Goal: Task Accomplishment & Management: Complete application form

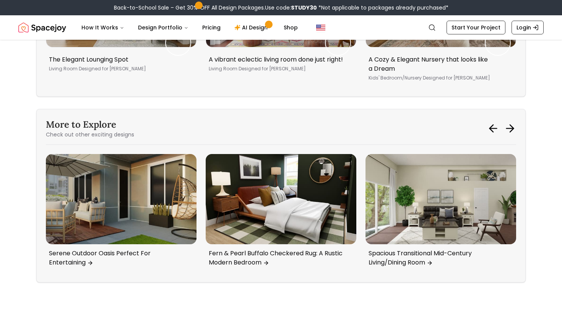
scroll to position [3751, 0]
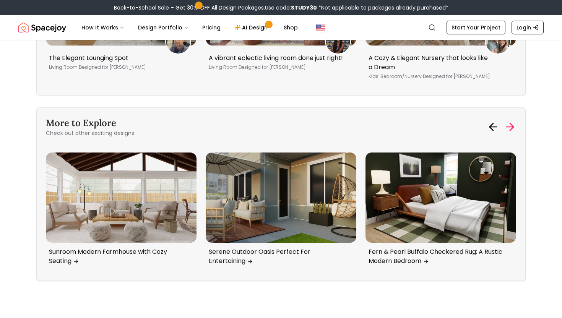
click at [510, 127] on icon at bounding box center [510, 127] width 7 height 0
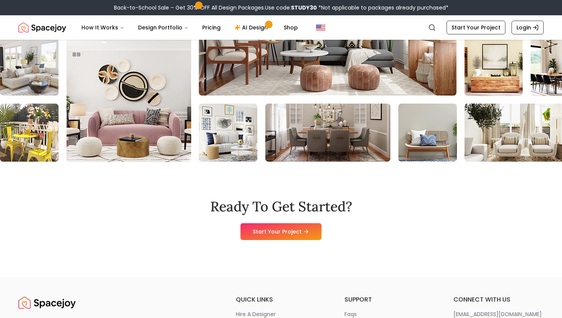
scroll to position [4554, 0]
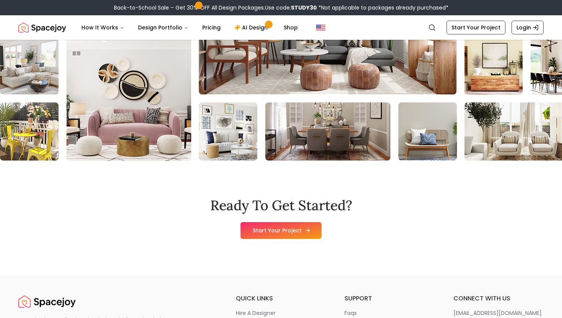
click at [305, 234] on icon at bounding box center [308, 231] width 6 height 6
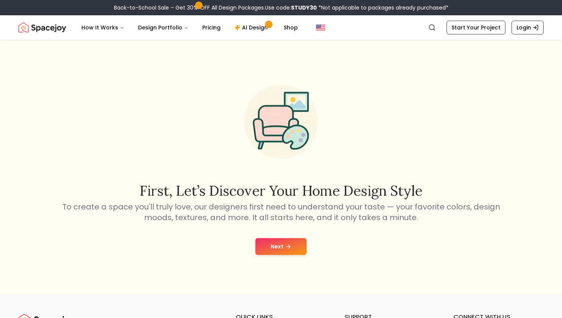
click at [275, 245] on button "Next" at bounding box center [281, 246] width 51 height 17
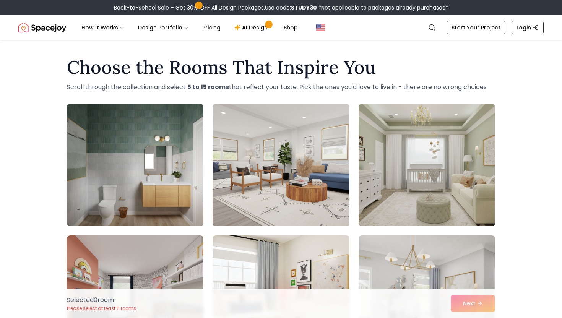
click at [285, 184] on img at bounding box center [280, 165] width 143 height 129
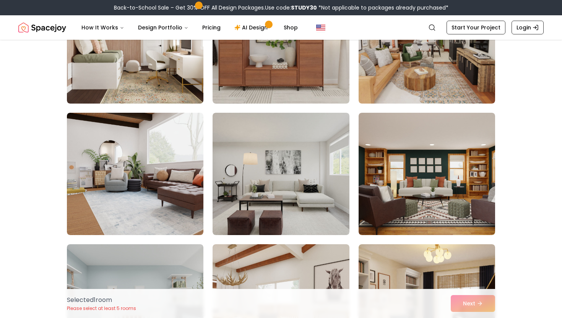
scroll to position [781, 0]
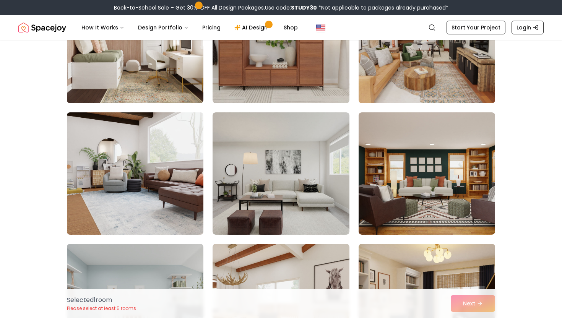
click at [170, 183] on img at bounding box center [135, 173] width 143 height 129
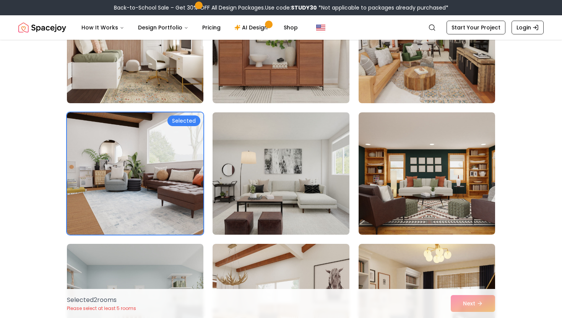
click at [259, 165] on img at bounding box center [280, 173] width 143 height 129
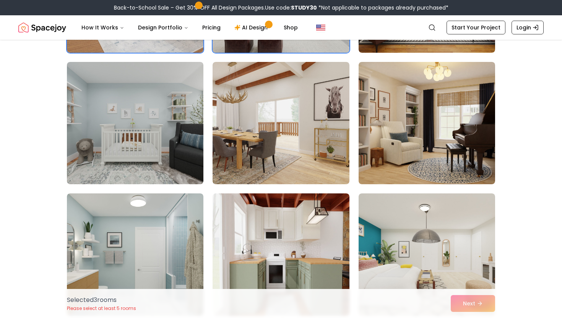
scroll to position [961, 0]
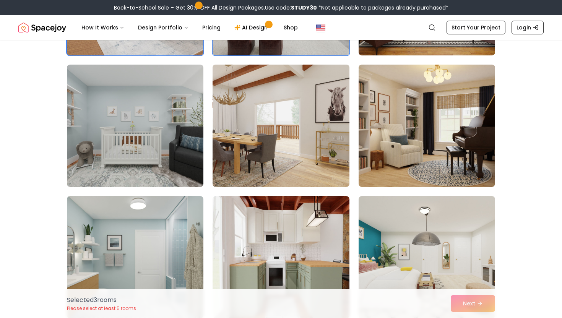
click at [278, 131] on img at bounding box center [280, 126] width 143 height 129
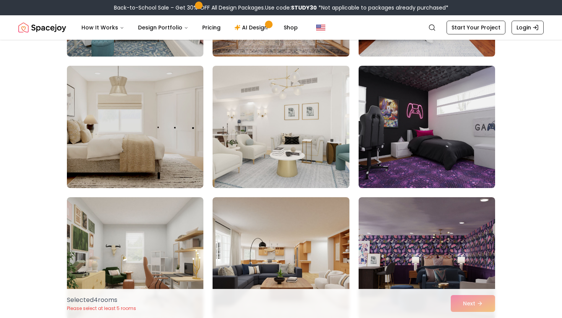
scroll to position [1356, 0]
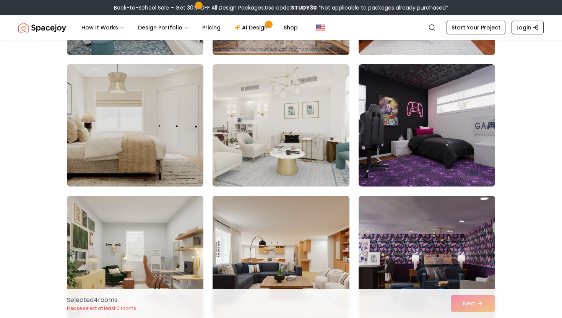
click at [158, 120] on img at bounding box center [135, 125] width 143 height 129
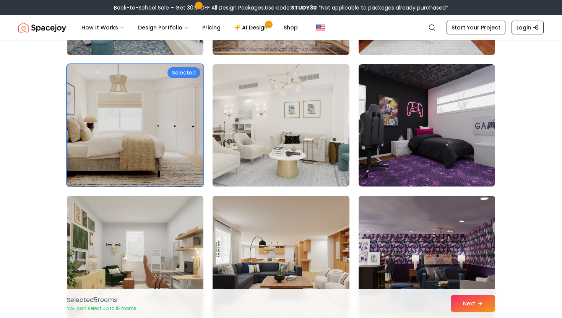
click at [260, 135] on img at bounding box center [280, 125] width 143 height 129
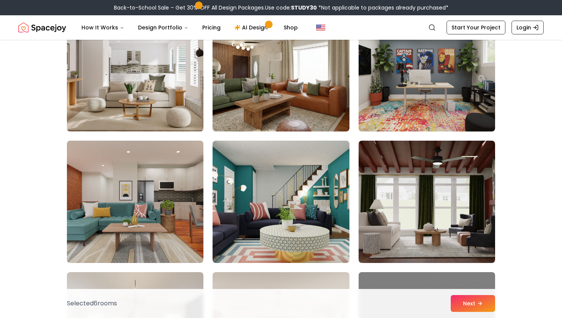
scroll to position [2463, 0]
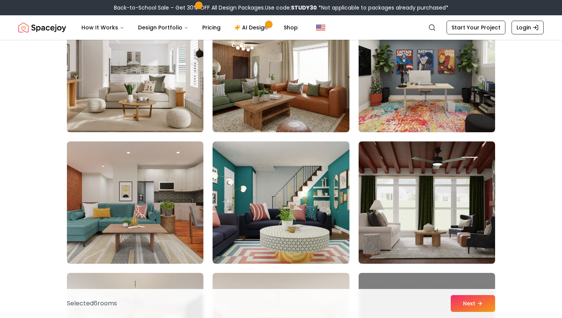
click at [157, 85] on img at bounding box center [135, 71] width 143 height 129
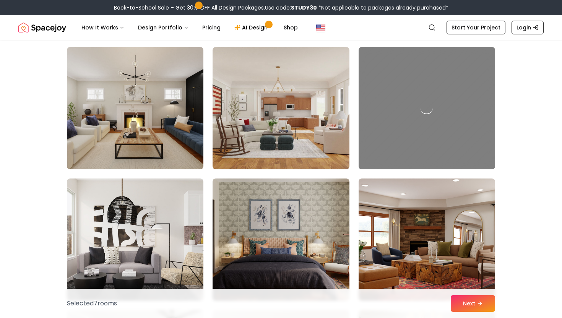
scroll to position [2690, 0]
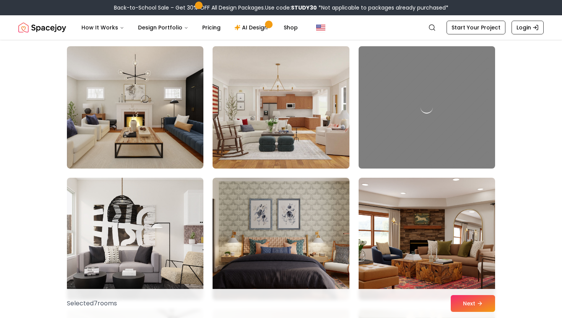
click at [256, 122] on img at bounding box center [280, 107] width 143 height 129
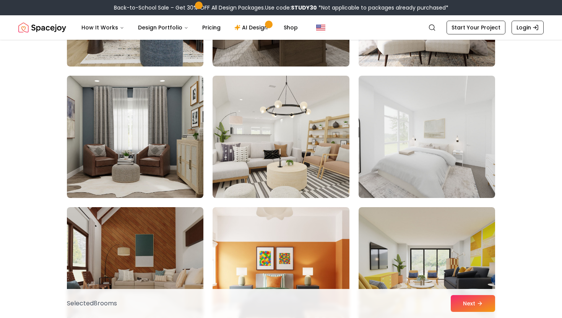
scroll to position [3192, 0]
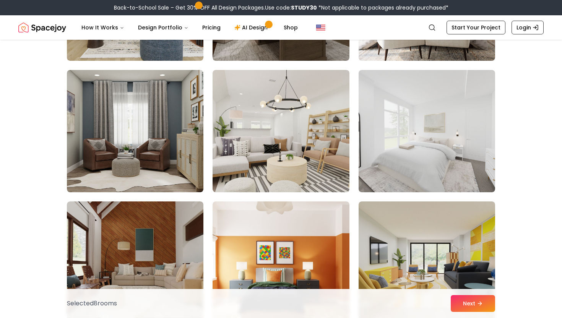
click at [256, 122] on img at bounding box center [281, 131] width 137 height 122
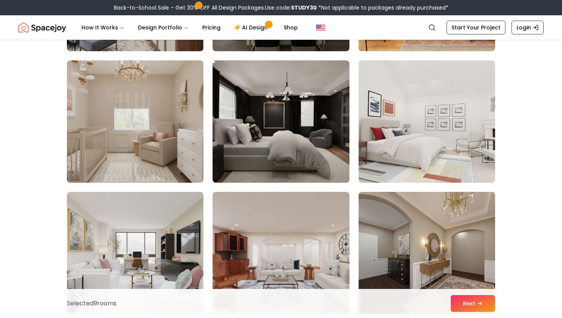
scroll to position [3863, 0]
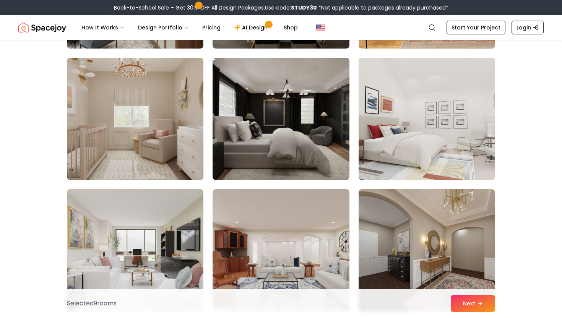
click at [409, 119] on img at bounding box center [426, 119] width 143 height 129
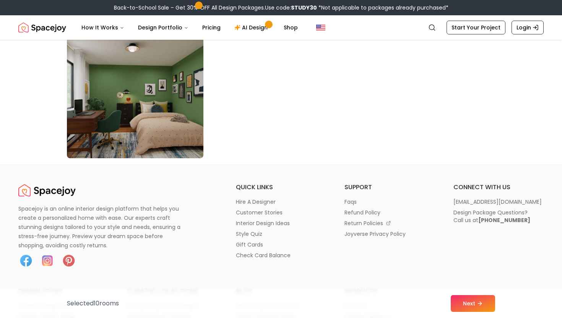
scroll to position [4412, 0]
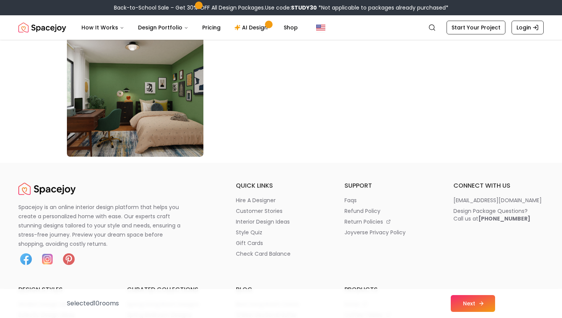
click at [462, 302] on button "Next" at bounding box center [473, 303] width 44 height 17
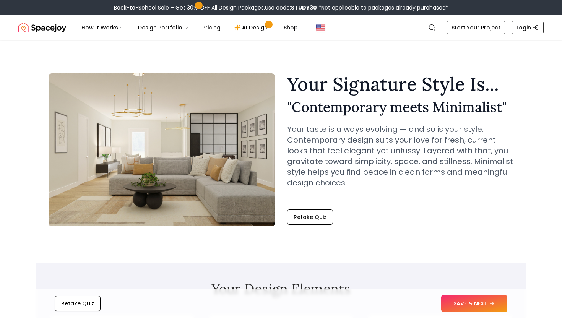
click at [462, 302] on button "SAVE & NEXT" at bounding box center [474, 303] width 66 height 17
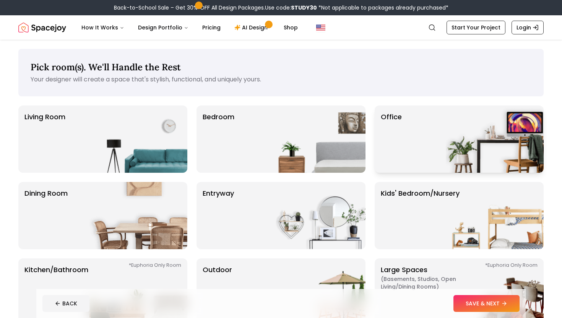
click at [436, 134] on div "Office" at bounding box center [459, 139] width 169 height 67
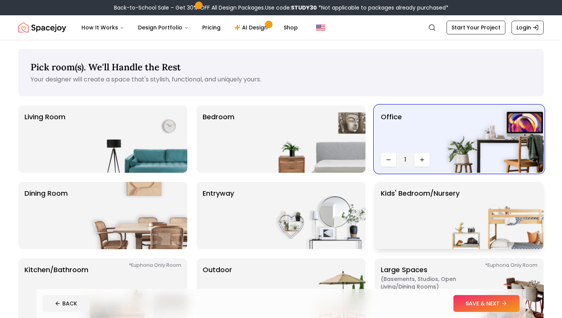
click at [421, 198] on p "Kids' Bedroom/Nursery" at bounding box center [420, 215] width 79 height 55
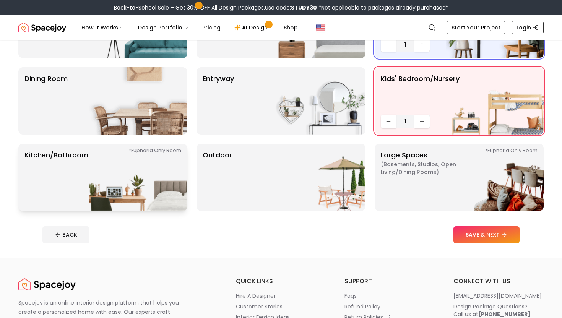
scroll to position [120, 0]
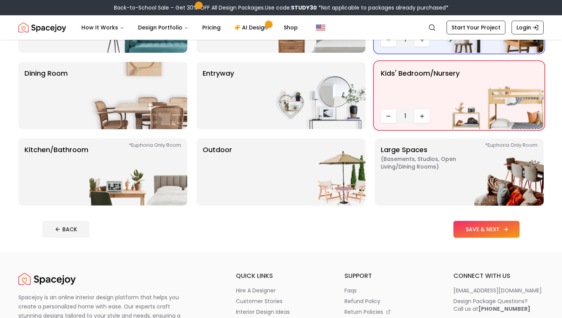
click at [480, 226] on button "SAVE & NEXT" at bounding box center [487, 229] width 66 height 17
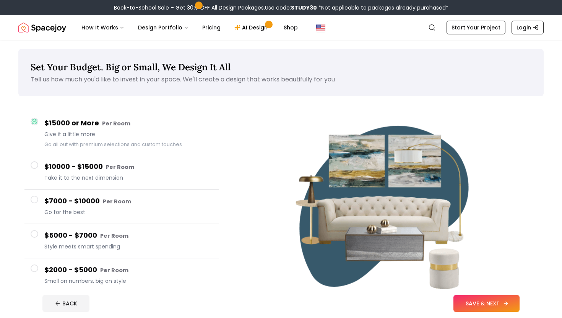
click at [488, 302] on button "SAVE & NEXT" at bounding box center [487, 303] width 66 height 17
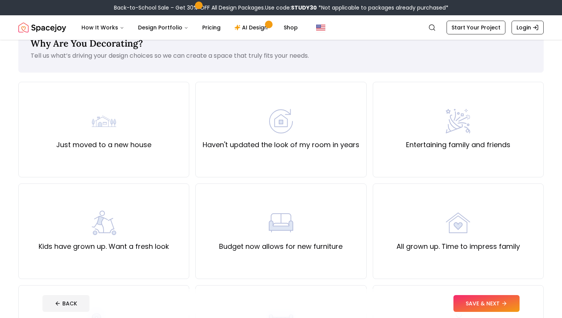
scroll to position [25, 0]
click at [300, 123] on div "Haven't updated the look of my room in years" at bounding box center [281, 127] width 157 height 41
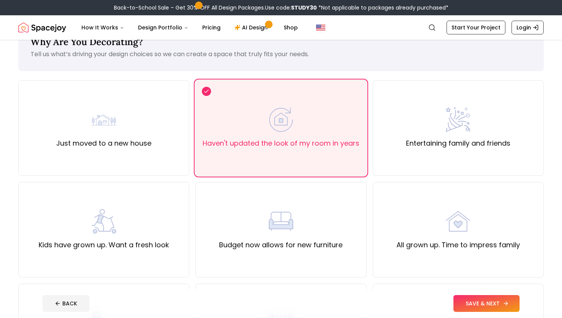
click at [485, 301] on button "SAVE & NEXT" at bounding box center [487, 303] width 66 height 17
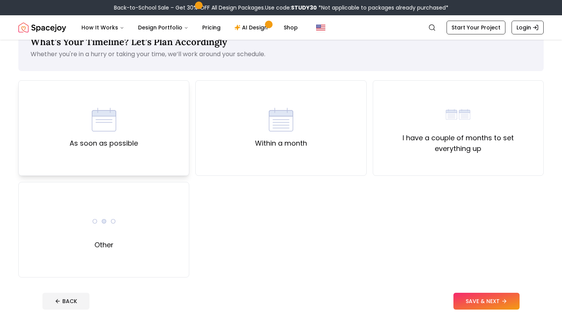
click at [129, 122] on div "As soon as possible" at bounding box center [104, 127] width 68 height 41
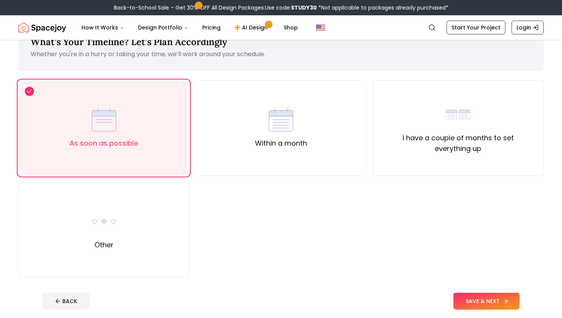
click at [475, 301] on button "SAVE & NEXT" at bounding box center [487, 301] width 66 height 17
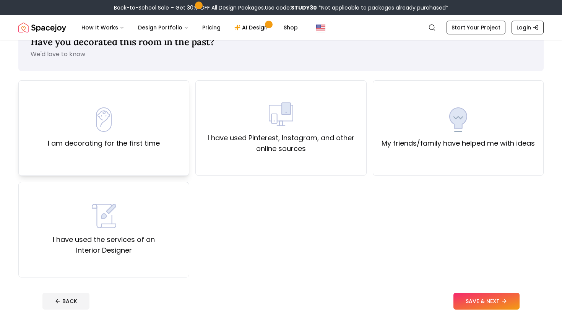
click at [114, 142] on label "I am decorating for the first time" at bounding box center [104, 143] width 112 height 11
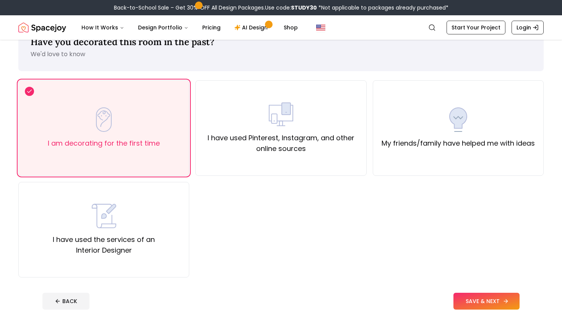
click at [473, 302] on button "SAVE & NEXT" at bounding box center [487, 301] width 66 height 17
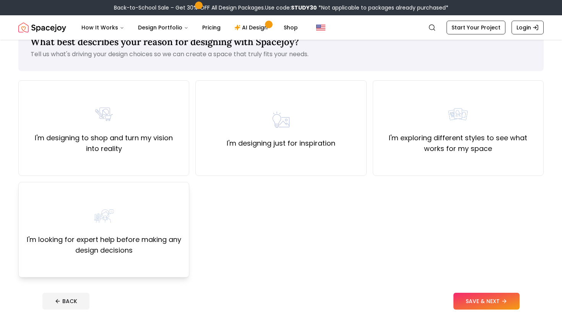
click at [160, 215] on div "I'm looking for expert help before making any design decisions" at bounding box center [104, 230] width 158 height 52
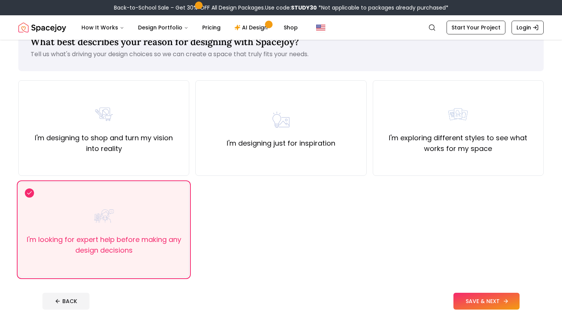
click at [497, 300] on button "SAVE & NEXT" at bounding box center [487, 301] width 66 height 17
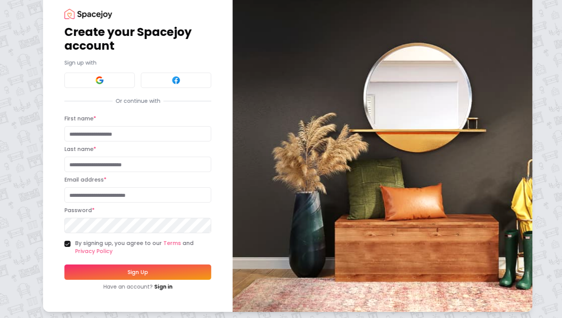
scroll to position [19, 0]
